Goal: Answer question/provide support: Answer question/provide support

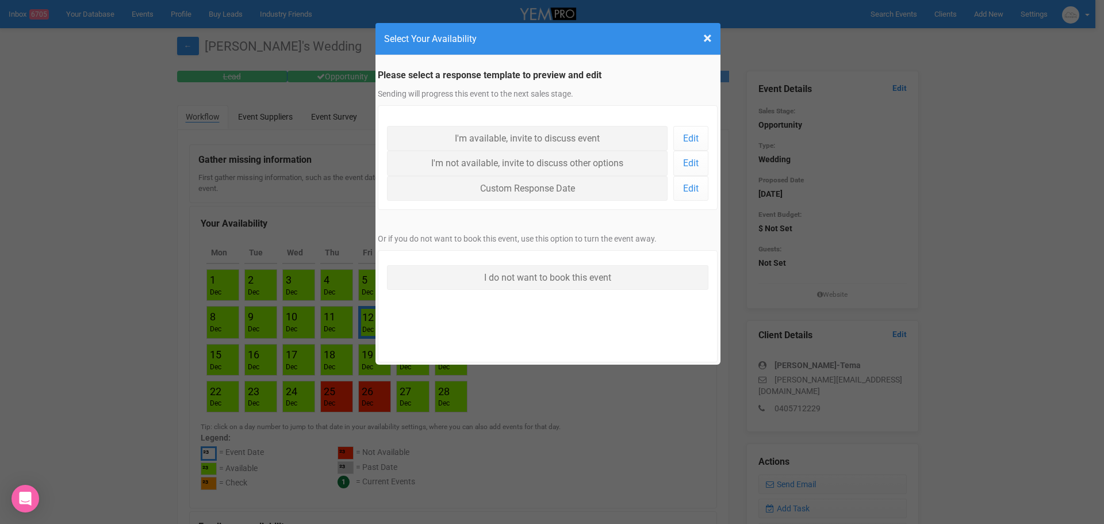
click at [676, 37] on h4 "Select Your Availability" at bounding box center [548, 39] width 328 height 14
click at [707, 37] on span "×" at bounding box center [707, 38] width 9 height 19
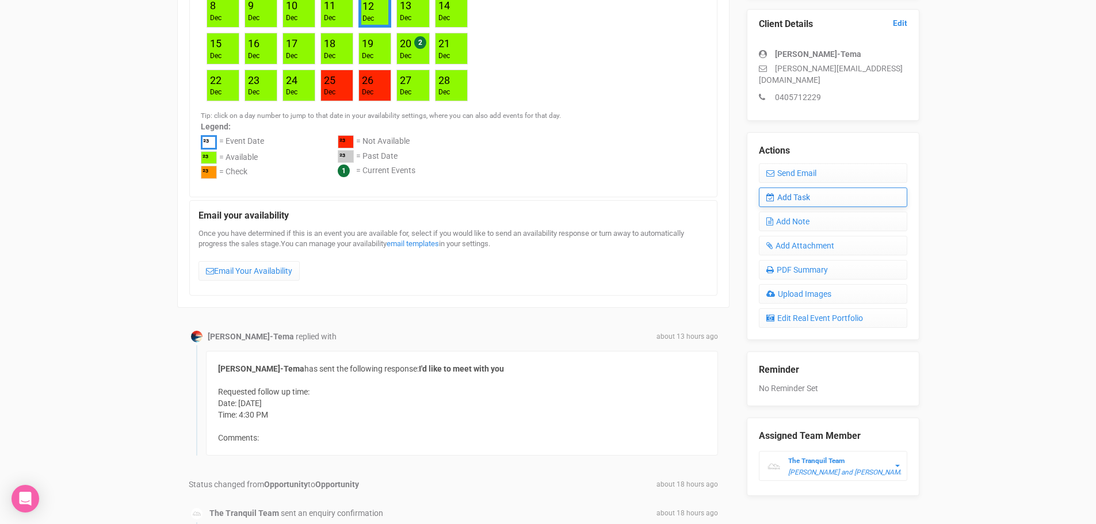
scroll to position [345, 0]
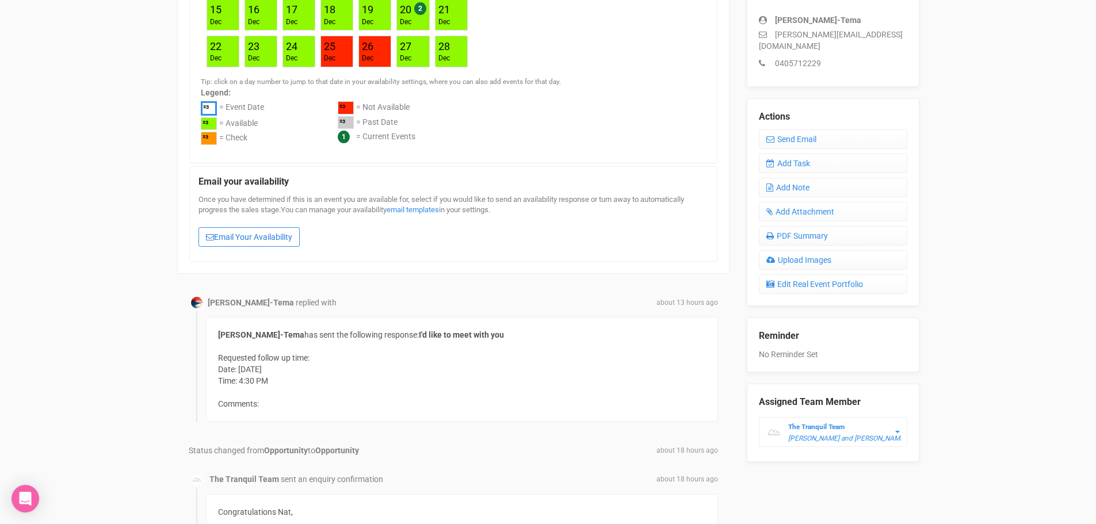
click at [270, 238] on link "Email Your Availability" at bounding box center [248, 237] width 101 height 20
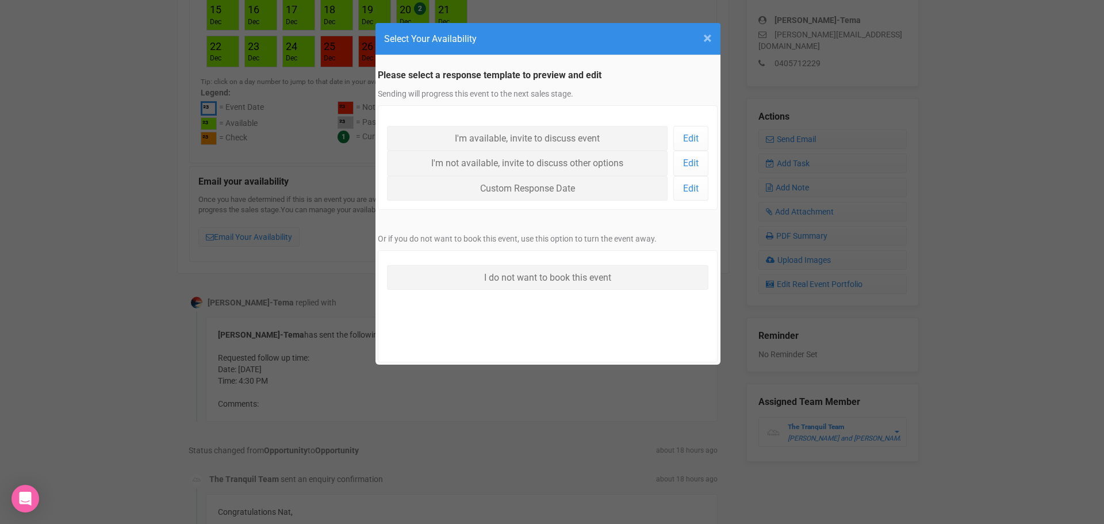
click at [708, 38] on span "×" at bounding box center [707, 38] width 9 height 19
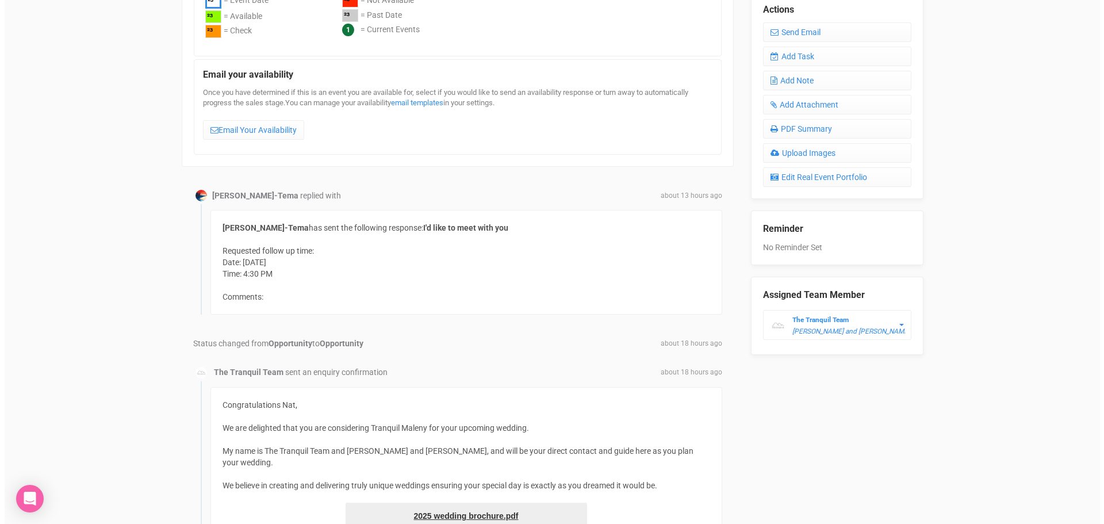
scroll to position [403, 0]
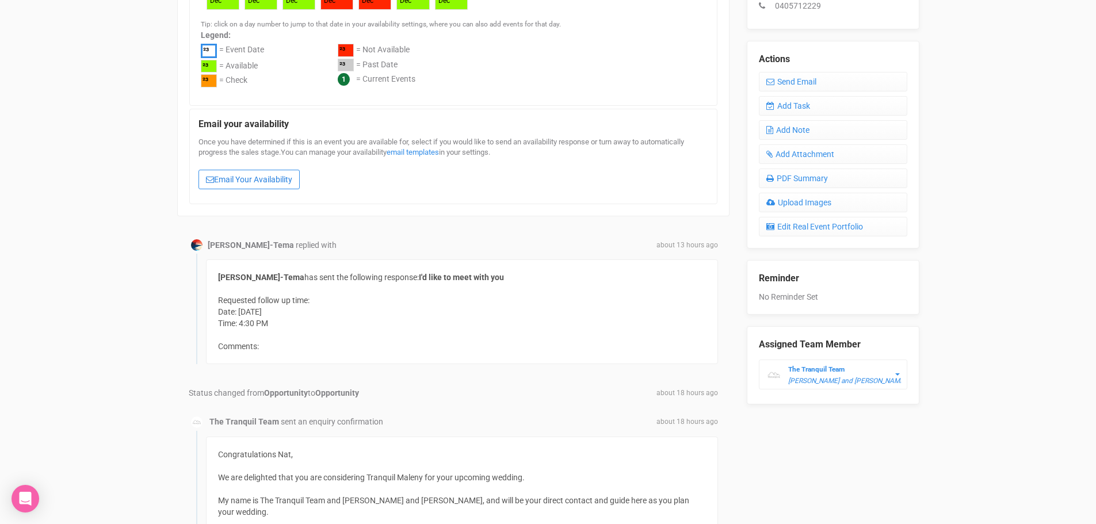
click at [254, 178] on link "Email Your Availability" at bounding box center [248, 180] width 101 height 20
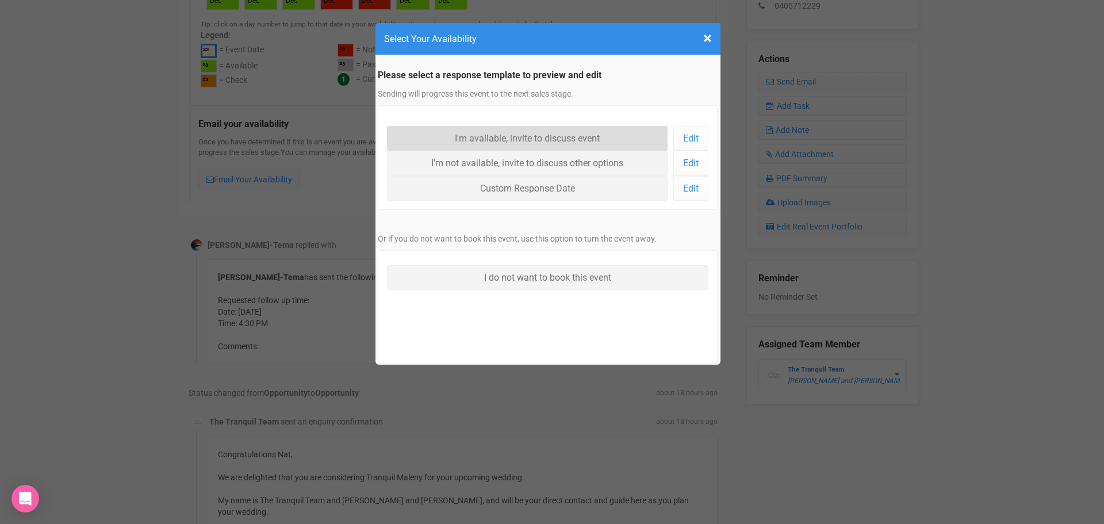
click at [534, 139] on link "I'm available, invite to discuss event" at bounding box center [527, 138] width 281 height 25
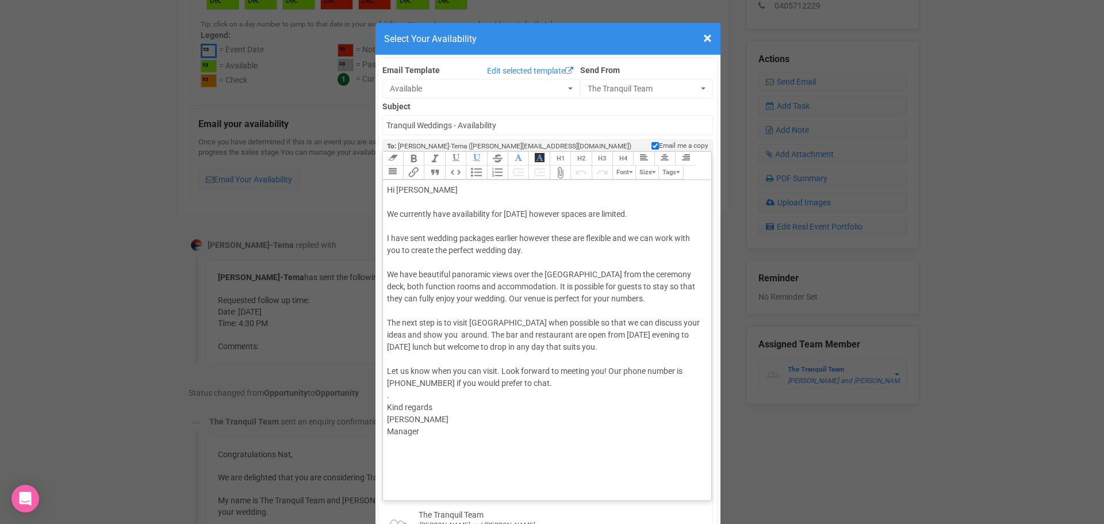
drag, startPoint x: 576, startPoint y: 212, endPoint x: 675, endPoint y: 211, distance: 98.9
click at [675, 211] on div "Hi Nat We currently have availability for [DATE] however spaces are limited. I …" at bounding box center [545, 371] width 317 height 374
click at [397, 227] on div "Hi [PERSON_NAME] We currently have availability for [DATE] and it is a beautifu…" at bounding box center [545, 371] width 317 height 374
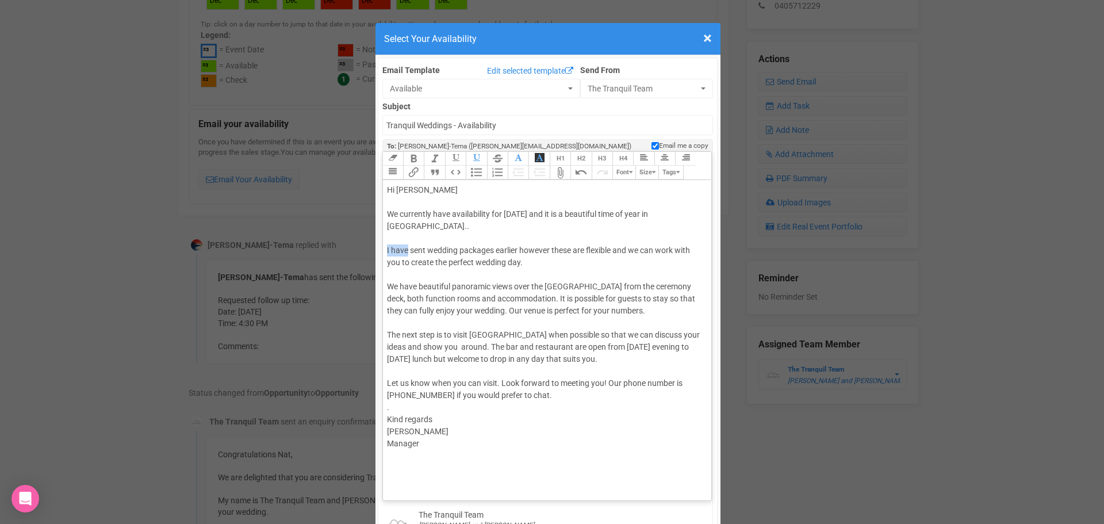
drag, startPoint x: 403, startPoint y: 247, endPoint x: 377, endPoint y: 250, distance: 25.4
drag, startPoint x: 482, startPoint y: 250, endPoint x: 508, endPoint y: 250, distance: 25.9
click at [508, 250] on div "Hi [PERSON_NAME] We currently have availability for [DATE] and it is a beautifu…" at bounding box center [545, 377] width 317 height 387
click at [682, 311] on div "Hi [PERSON_NAME] We currently have availability for [DATE] and it is a beautifu…" at bounding box center [545, 377] width 317 height 387
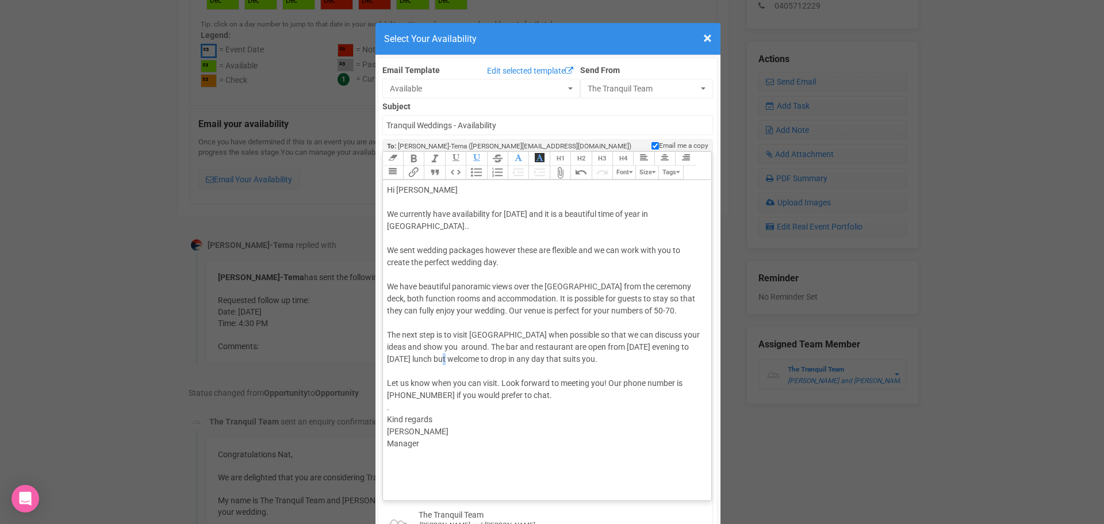
click at [445, 372] on div "Hi [PERSON_NAME] We currently have availability for [DATE] and it is a beautifu…" at bounding box center [545, 377] width 317 height 387
drag, startPoint x: 380, startPoint y: 441, endPoint x: 297, endPoint y: 370, distance: 108.9
click at [448, 450] on trix-editor "Hi [PERSON_NAME] We currently have availability for [DATE] and it is a beautifu…" at bounding box center [547, 337] width 329 height 315
drag, startPoint x: 437, startPoint y: 460, endPoint x: 377, endPoint y: 458, distance: 59.8
click at [383, 457] on trix-editor "Hi [PERSON_NAME] We currently have availability for [DATE] and it is a beautifu…" at bounding box center [547, 337] width 329 height 315
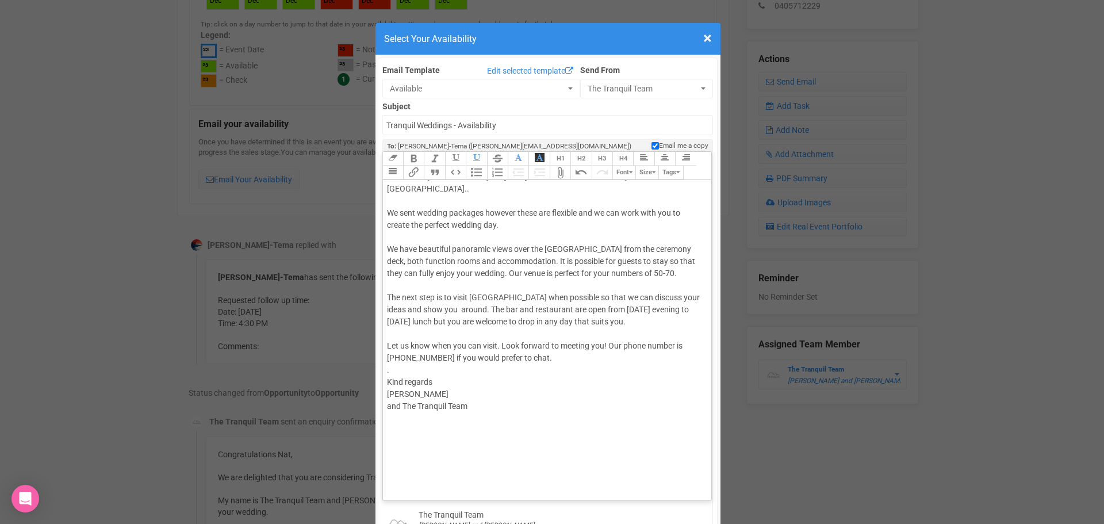
scroll to position [58, 0]
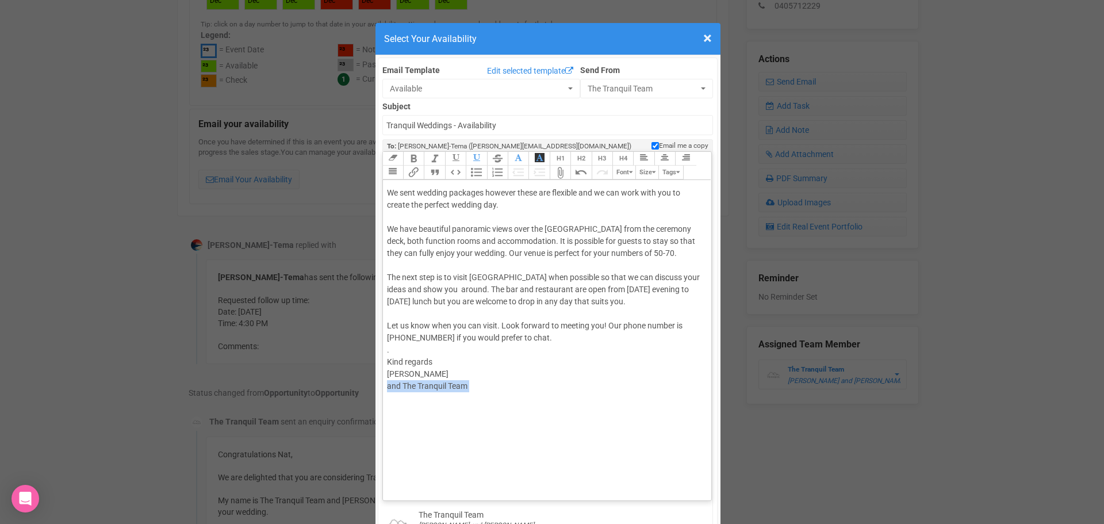
drag, startPoint x: 494, startPoint y: 408, endPoint x: 377, endPoint y: 402, distance: 116.4
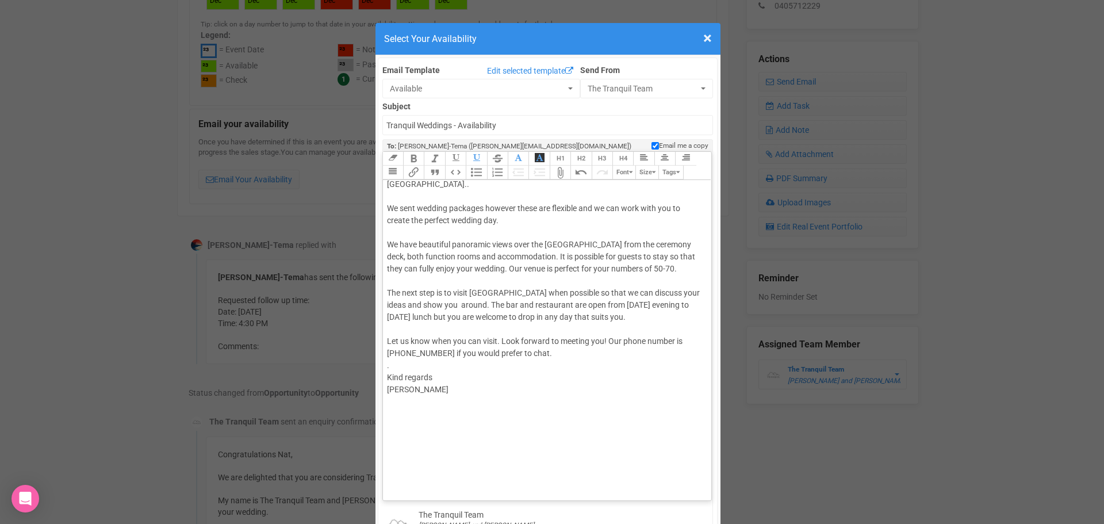
scroll to position [0, 0]
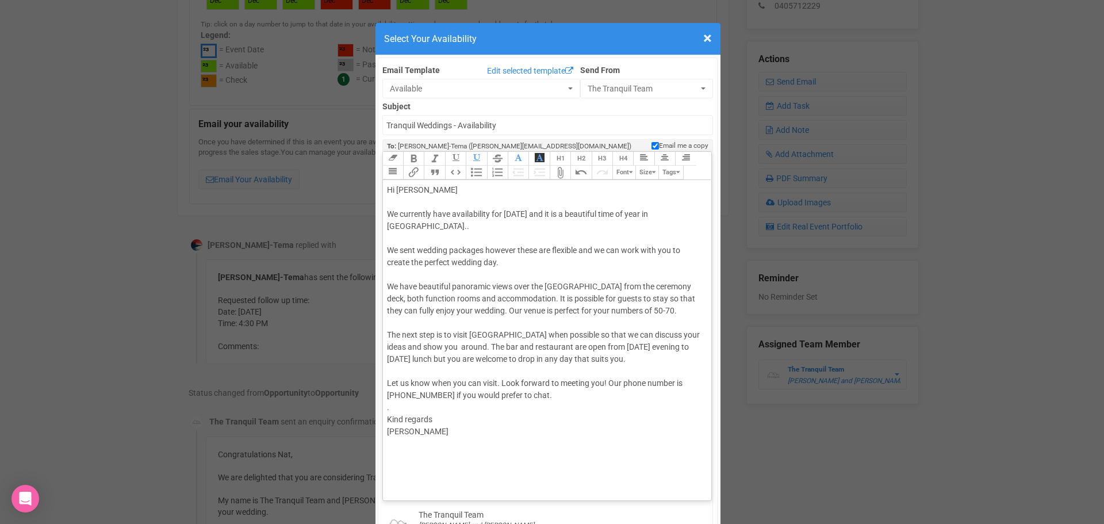
click at [498, 263] on div "Hi [PERSON_NAME] We currently have availability for [DATE] and it is a beautifu…" at bounding box center [545, 371] width 317 height 374
click at [428, 225] on div "Hi [PERSON_NAME] We currently have availability for [DATE] and it is a beautifu…" at bounding box center [545, 371] width 317 height 374
drag, startPoint x: 575, startPoint y: 213, endPoint x: 584, endPoint y: 214, distance: 9.3
click at [576, 213] on div "Hi [PERSON_NAME] We currently have availability for [DATE] and it is a beautifu…" at bounding box center [545, 371] width 317 height 374
type trix-editor "<div>Hi Nat<br><br>We currently have availability for [DATE] and it is a beauti…"
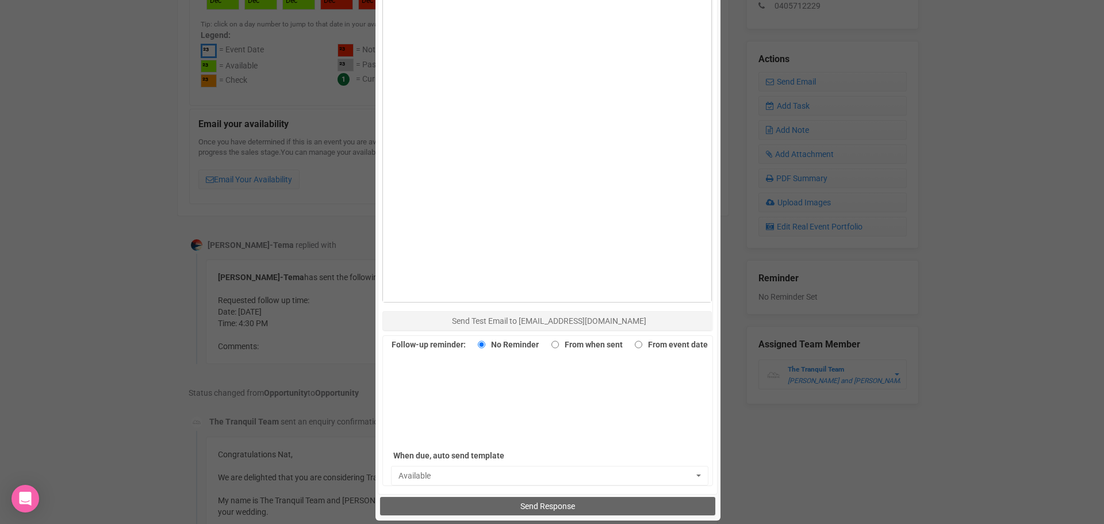
scroll to position [726, 0]
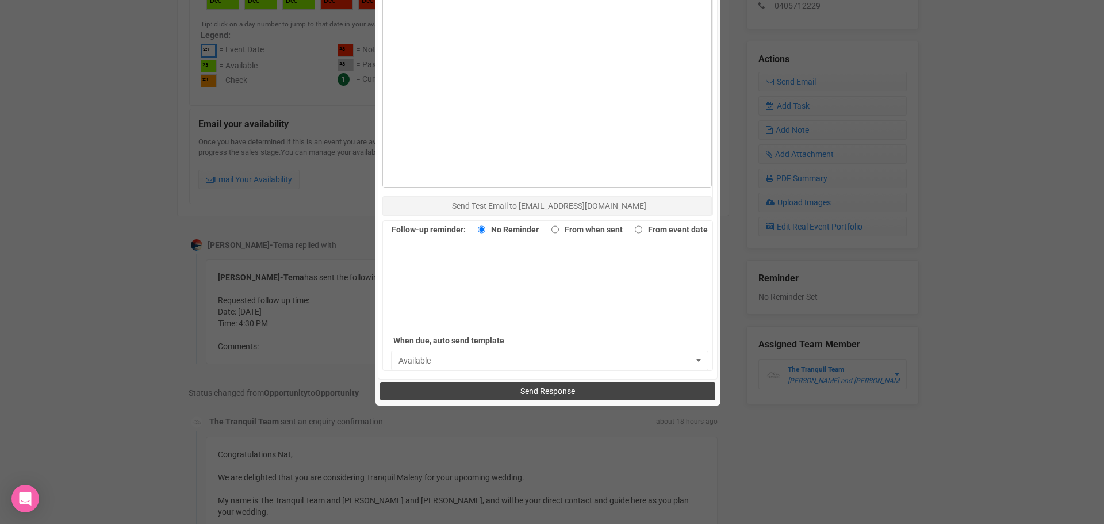
click at [525, 391] on span "Send Response" at bounding box center [548, 391] width 55 height 9
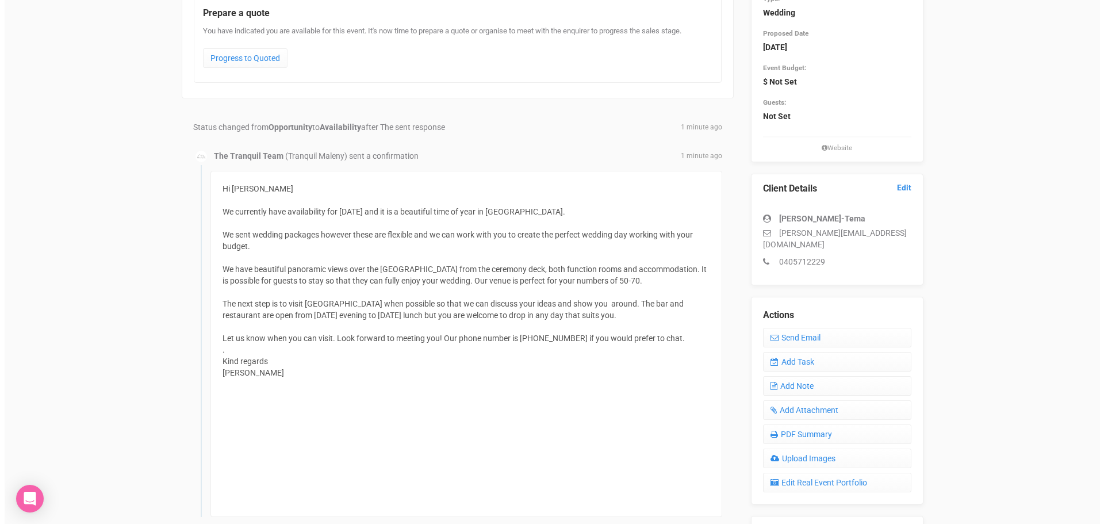
scroll to position [173, 0]
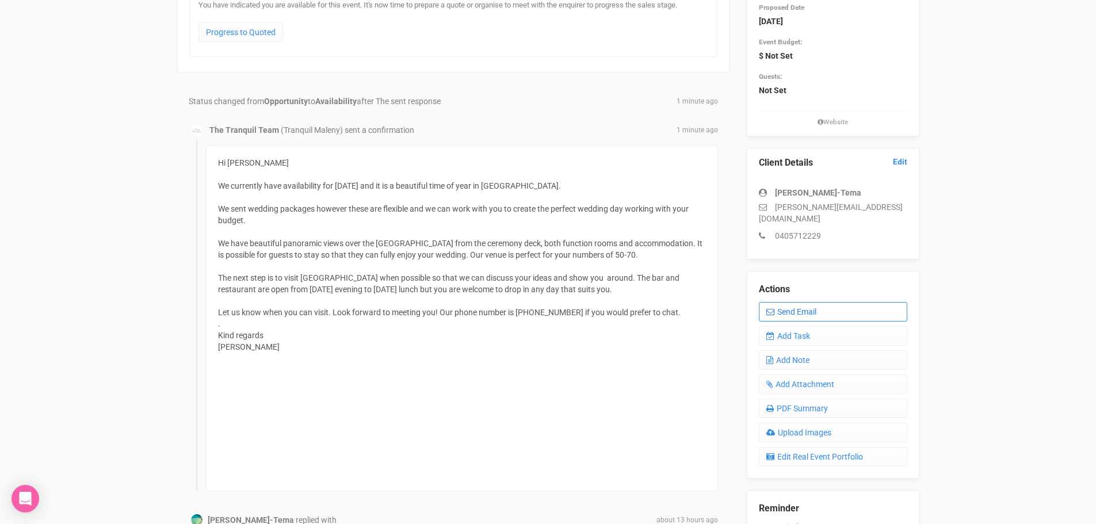
click at [793, 302] on link "Send Email" at bounding box center [833, 312] width 148 height 20
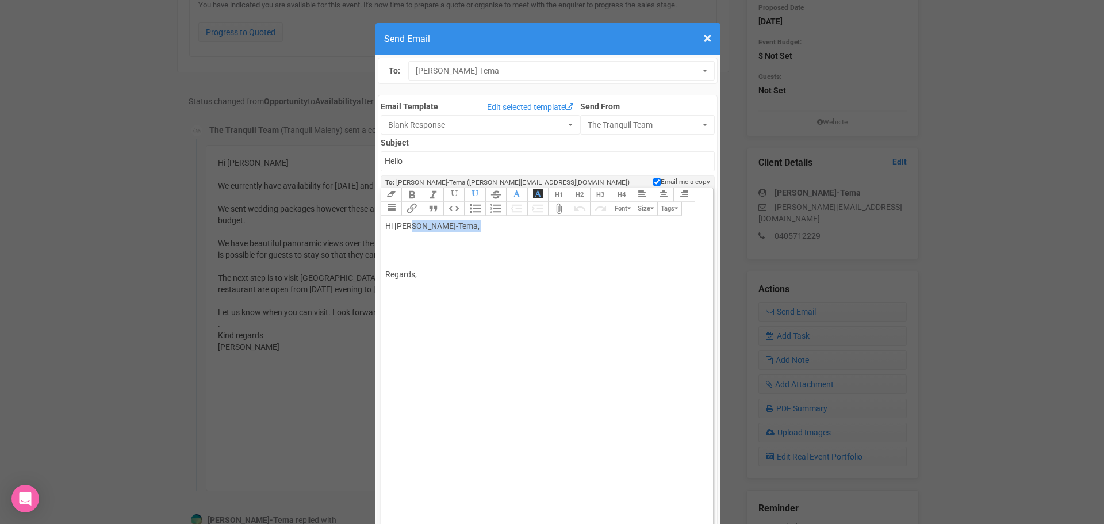
drag, startPoint x: 405, startPoint y: 228, endPoint x: 500, endPoint y: 237, distance: 95.9
click at [500, 237] on div "Hi Nat Nanai Papu-Tema, Regards," at bounding box center [545, 250] width 320 height 60
drag, startPoint x: 594, startPoint y: 254, endPoint x: 373, endPoint y: 245, distance: 221.6
drag, startPoint x: 400, startPoint y: 254, endPoint x: 351, endPoint y: 243, distance: 50.0
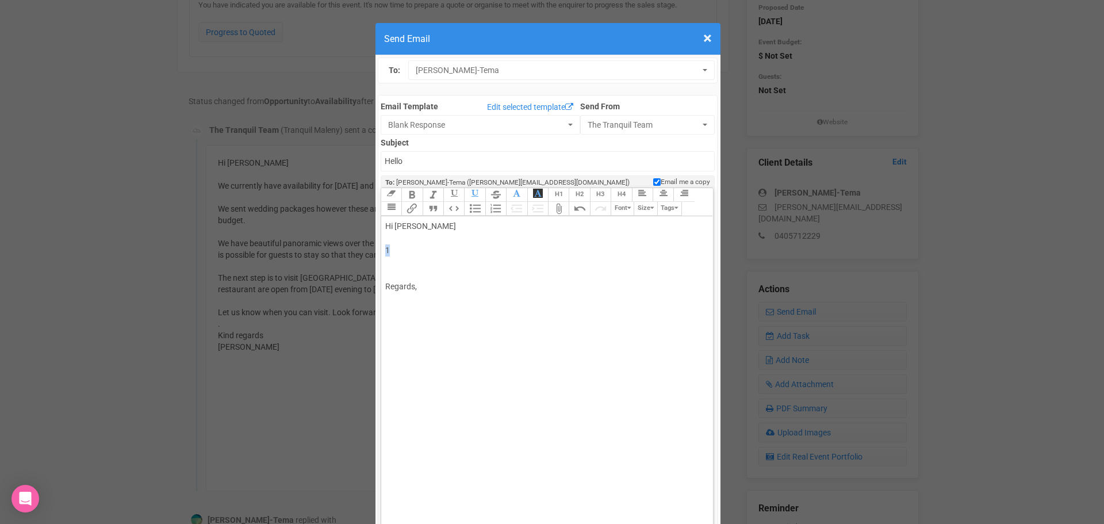
click at [494, 247] on div "Hi Nat Wednesday 17 September 4-4:40 pm suits well if you will be in Regards," at bounding box center [545, 256] width 320 height 72
click at [619, 253] on div "Hi Nat Wednesday 17 September 4-4:30 pm suits well if you will be in Regards," at bounding box center [545, 256] width 320 height 72
drag, startPoint x: 572, startPoint y: 250, endPoint x: 594, endPoint y: 252, distance: 22.0
click at [594, 252] on div "Hi Nat Wednesday 17 September 4-4:30 pm suits well if you will be in Maleny Reg…" at bounding box center [545, 256] width 320 height 72
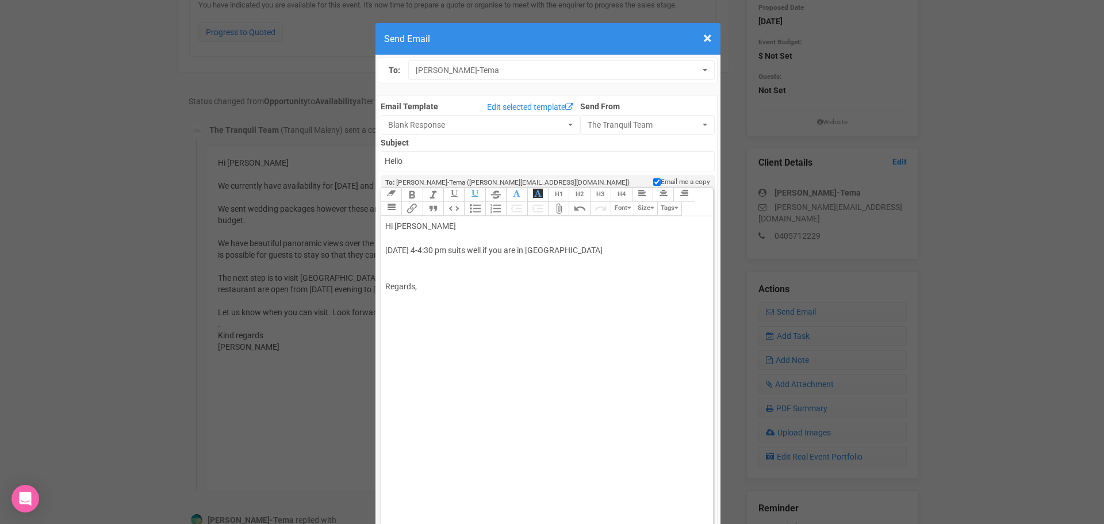
click at [394, 273] on div "Hi Nat Wednesday 17 September 4-4:30 pm suits well if you are in Maleny Regards," at bounding box center [545, 256] width 320 height 72
drag, startPoint x: 397, startPoint y: 299, endPoint x: 411, endPoint y: 290, distance: 16.3
click at [407, 293] on trix-editor "Hi Nat Wednesday 17 September 4-4:30 pm suits well if you are in Maleny Kin d r…" at bounding box center [547, 373] width 332 height 315
drag, startPoint x: 423, startPoint y: 286, endPoint x: 380, endPoint y: 261, distance: 49.8
click at [381, 261] on trix-editor "Hi Nat Wednesday 17 September 4-4:30 pm suits well if you are in Maleny Kin d r…" at bounding box center [547, 373] width 332 height 315
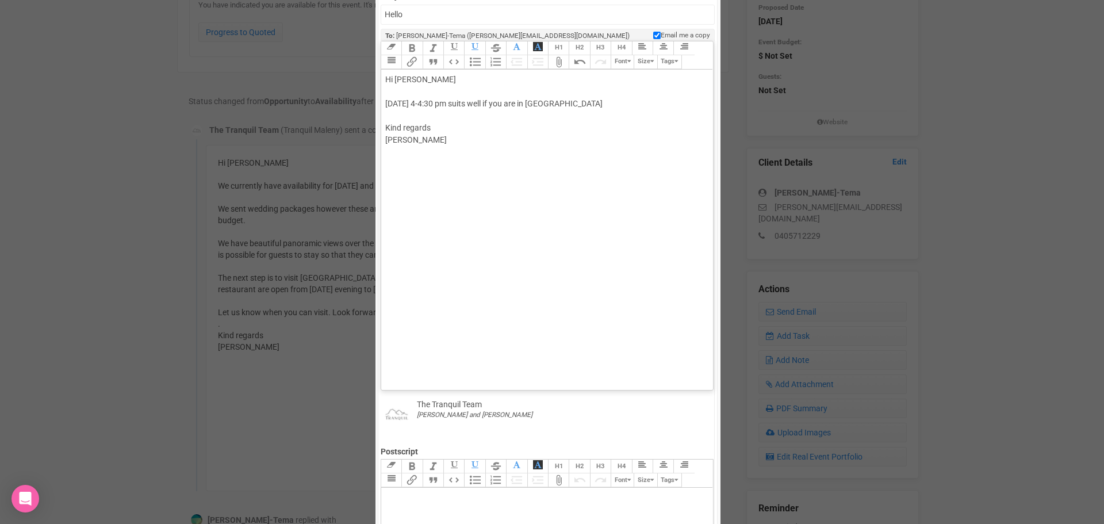
scroll to position [0, 0]
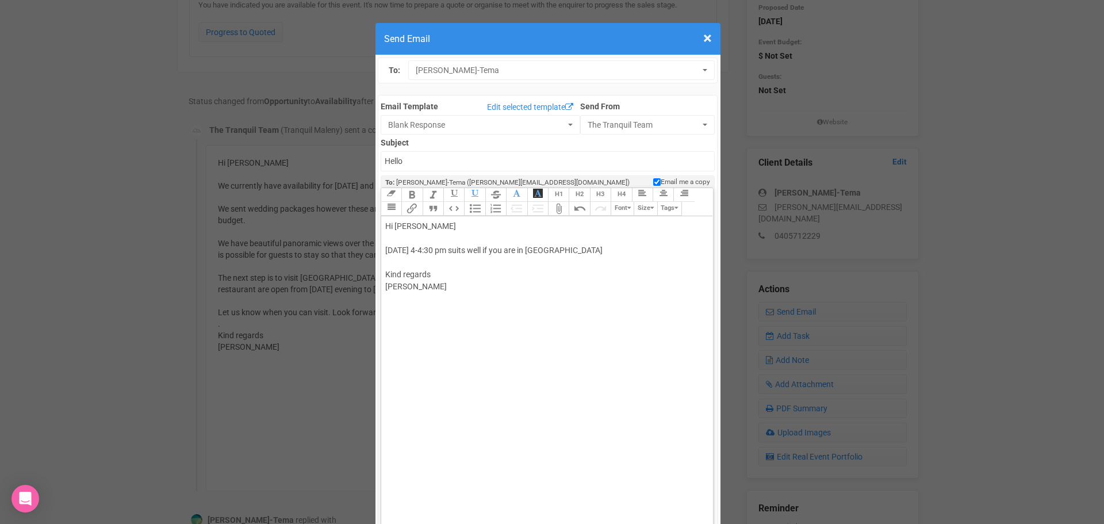
click at [619, 253] on div "Hi Nat Wednesday 17 September 4-4:30 pm suits well if you are in Maleny Kind re…" at bounding box center [545, 256] width 320 height 72
type trix-editor "<div>Hi Nat&nbsp;<br><br>Wednesday 17 September 4-4:30 pm suits well if you are…"
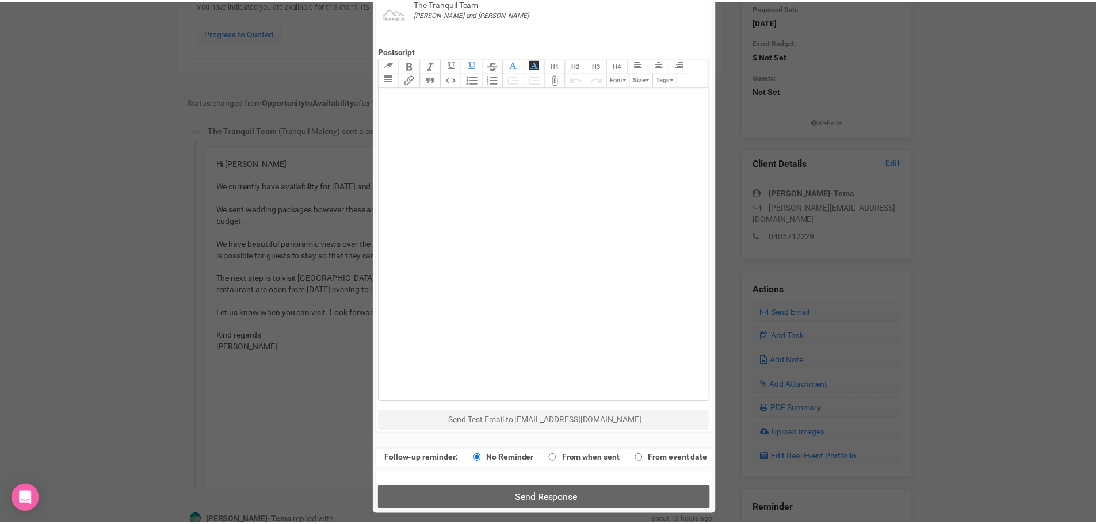
scroll to position [550, 0]
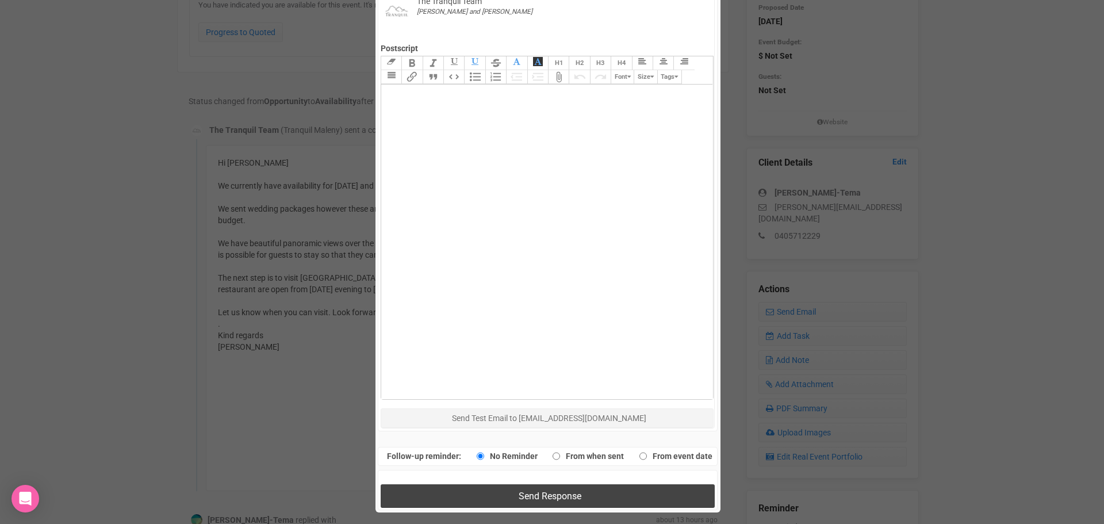
click at [587, 495] on button "Send Response" at bounding box center [548, 496] width 334 height 24
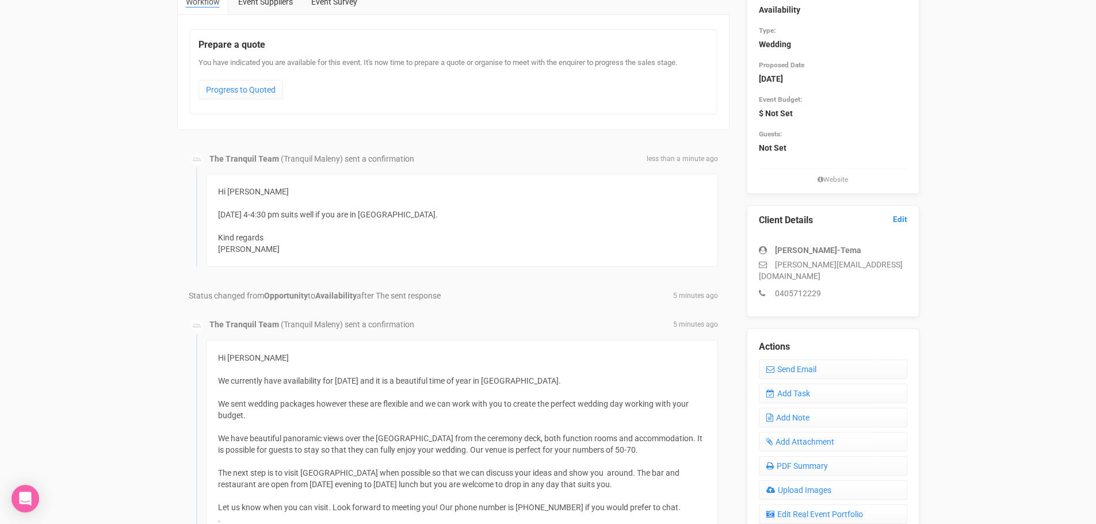
scroll to position [173, 0]
